Goal: Find specific page/section: Find specific page/section

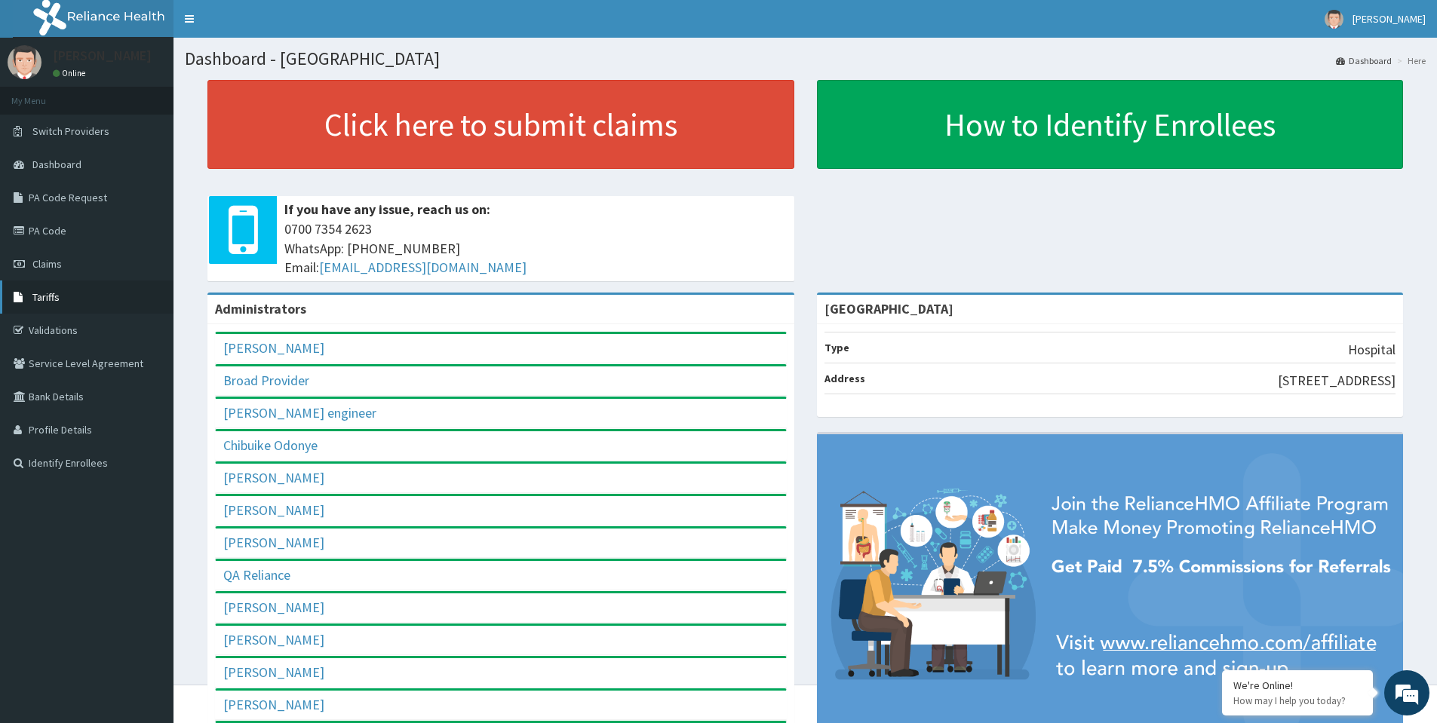
click at [63, 298] on link "Tariffs" at bounding box center [87, 297] width 174 height 33
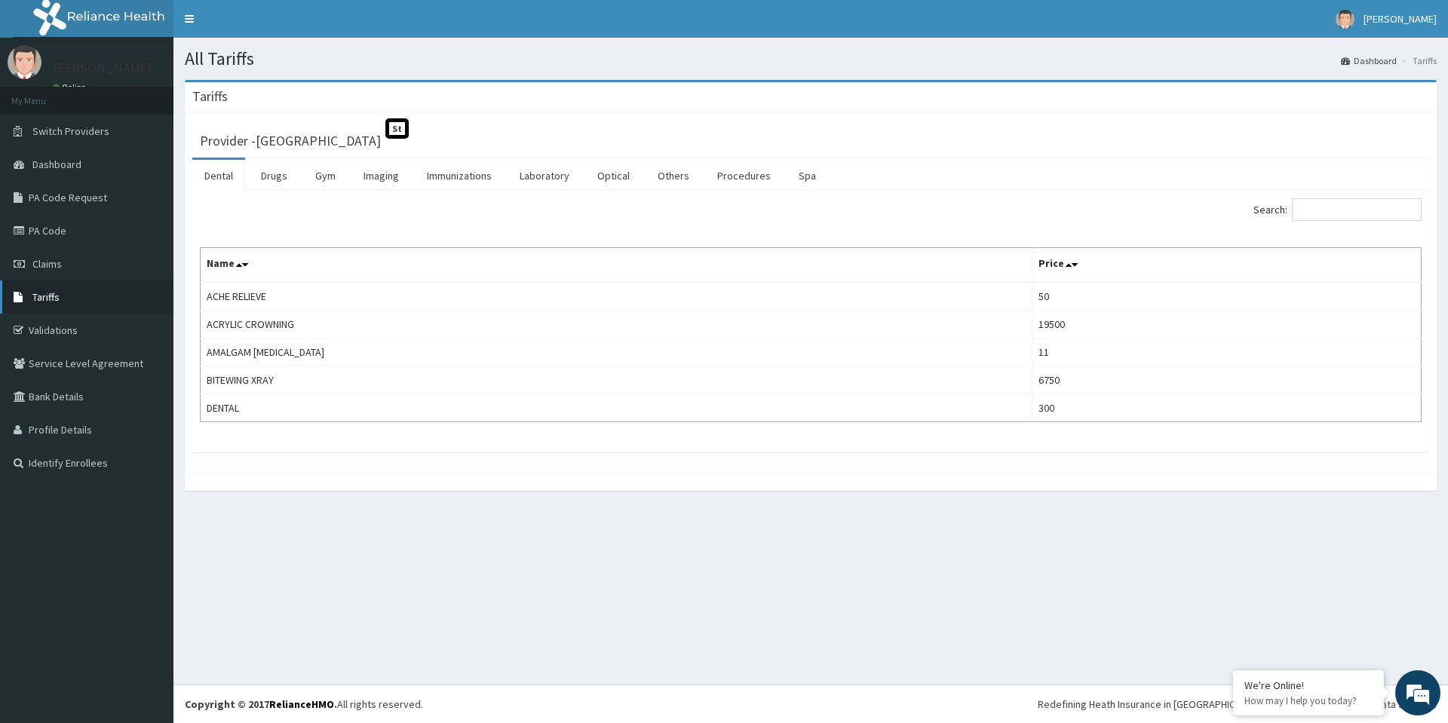
click at [68, 297] on link "Tariffs" at bounding box center [87, 297] width 174 height 33
